Goal: Navigation & Orientation: Find specific page/section

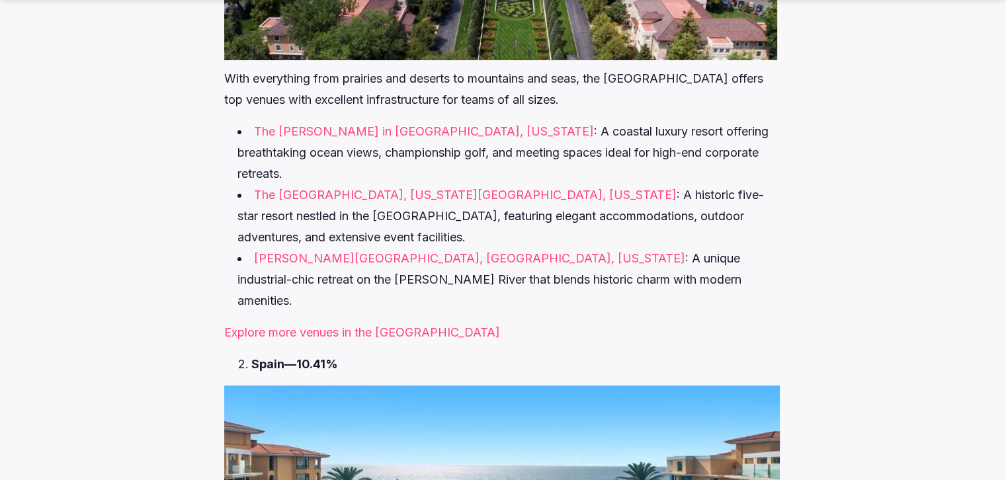
scroll to position [5289, 0]
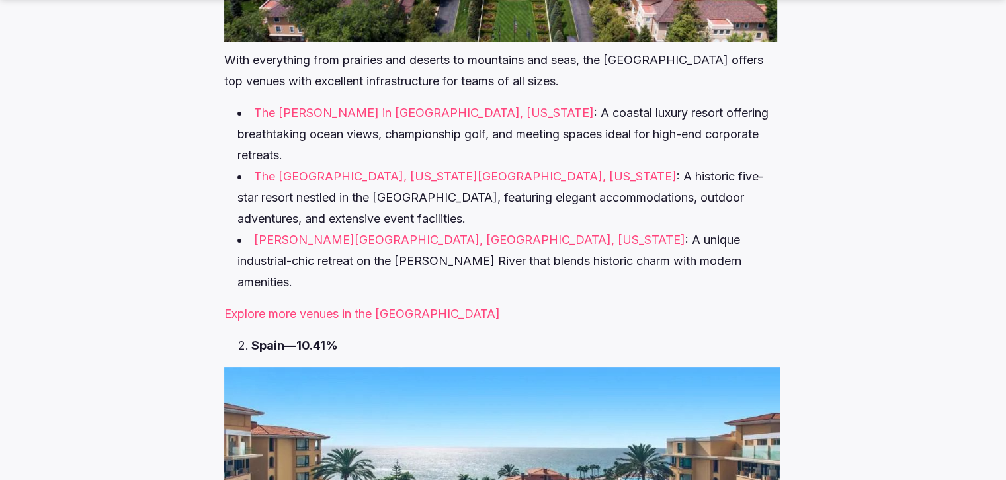
click at [341, 307] on link "Explore more venues in the United States" at bounding box center [362, 314] width 276 height 14
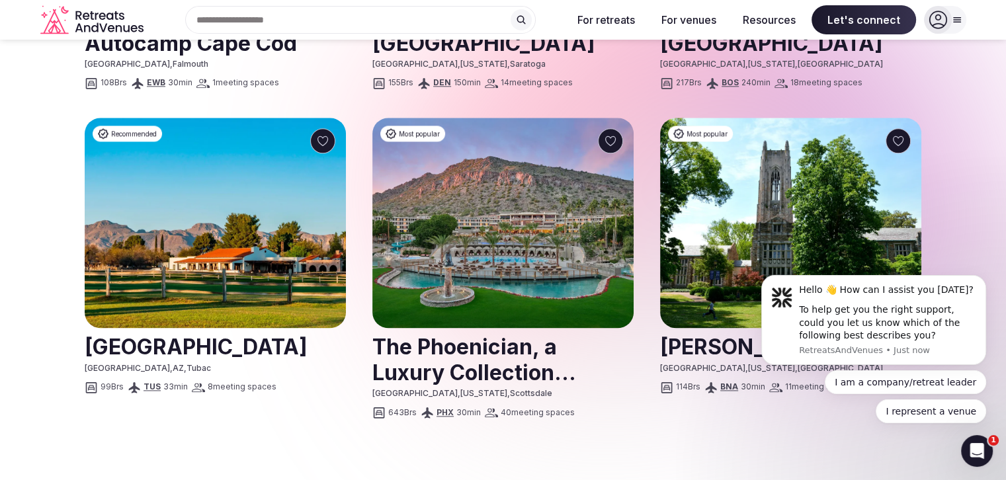
scroll to position [1587, 0]
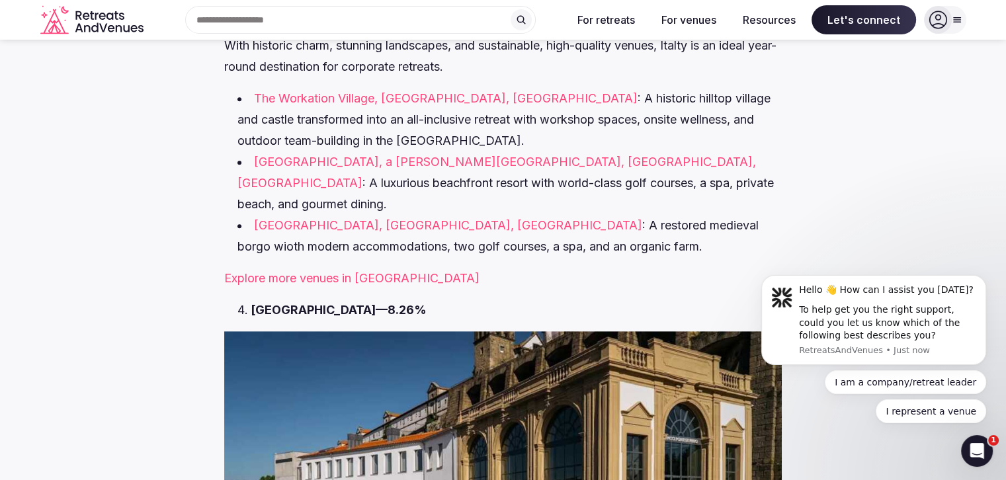
scroll to position [6215, 0]
